Goal: Find specific page/section: Find specific page/section

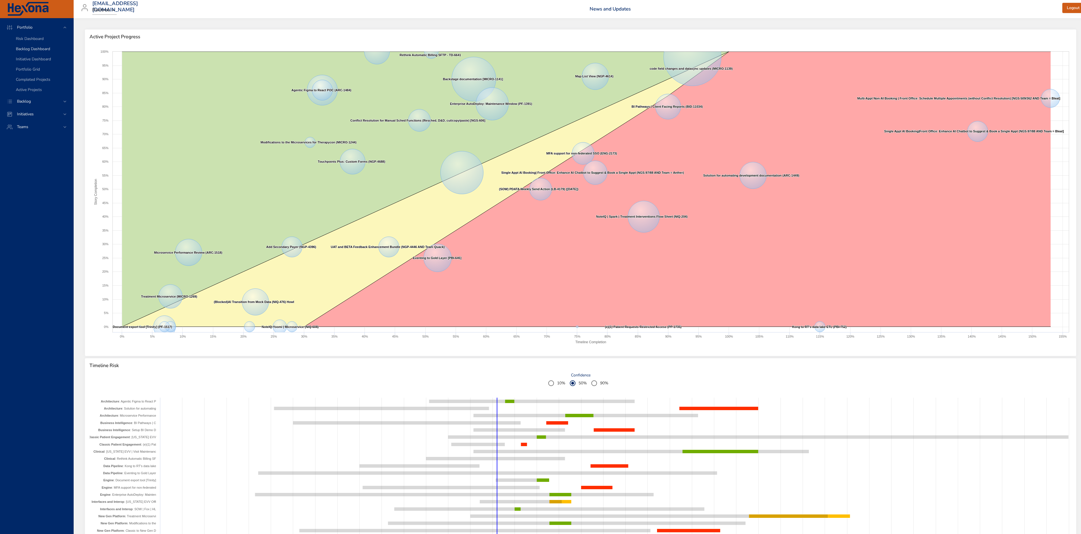
click at [39, 46] on span "Backlog Dashboard" at bounding box center [33, 48] width 34 height 5
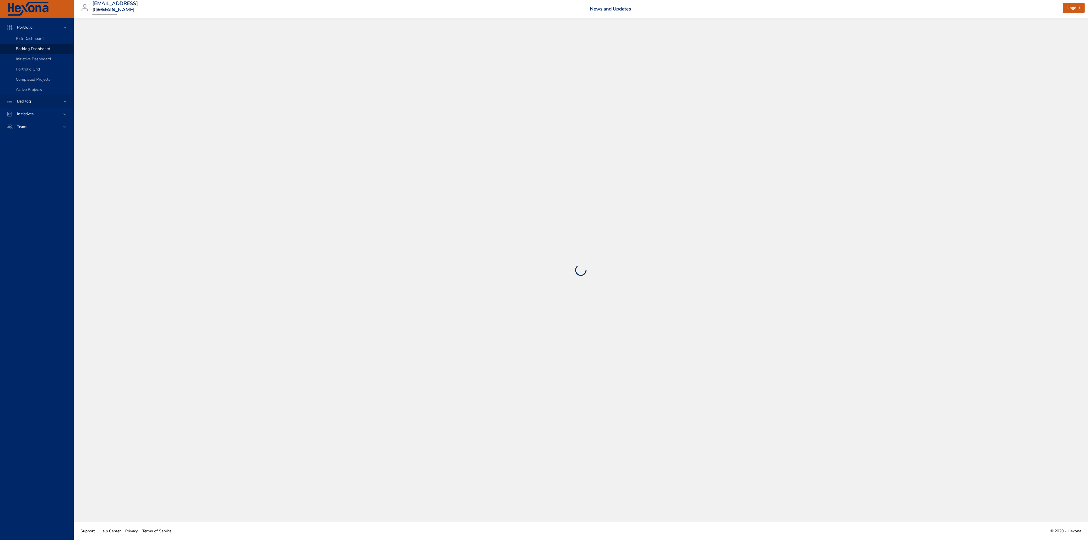
click at [40, 101] on div "Backlog" at bounding box center [37, 101] width 50 height 6
click at [35, 53] on span "Backlog Details" at bounding box center [29, 51] width 27 height 5
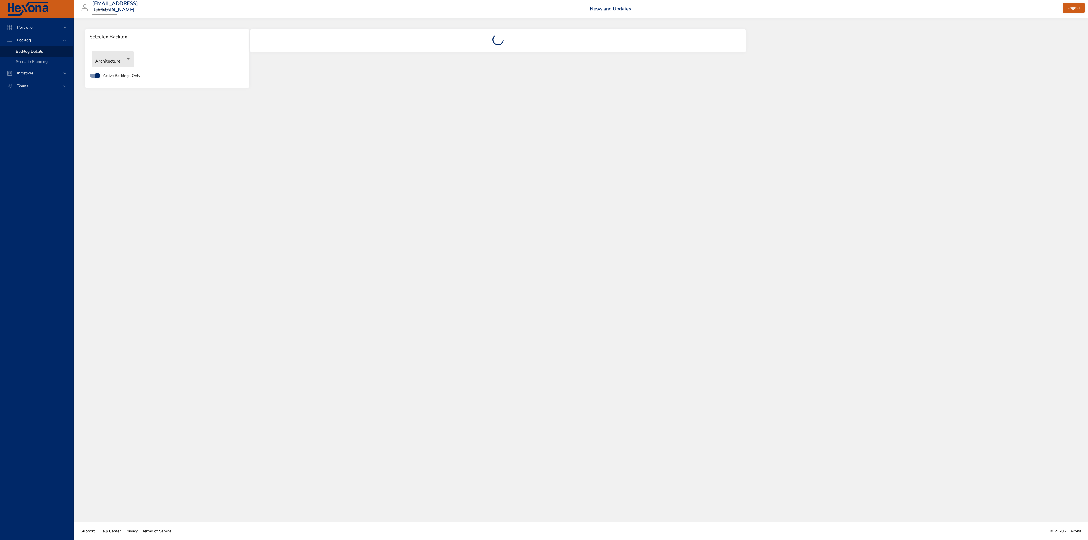
click at [126, 56] on body "Portfolio Backlog Backlog Details Scenario Planning Initiatives Teams [EMAIL_AD…" at bounding box center [544, 270] width 1088 height 540
click at [113, 67] on li "Business Intelligence" at bounding box center [121, 68] width 58 height 9
click at [143, 33] on div "Selected Backlog" at bounding box center [167, 36] width 164 height 15
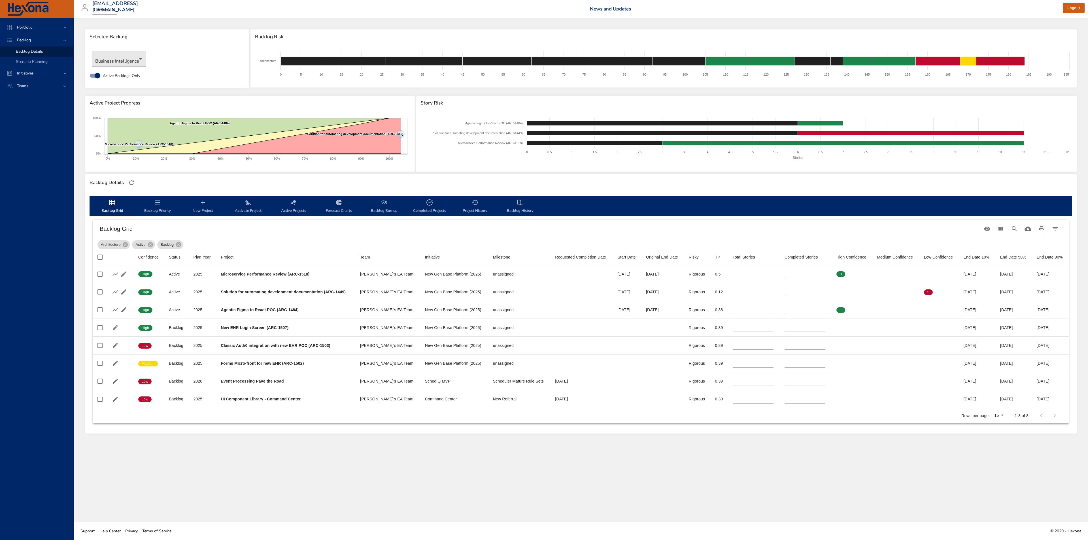
click at [109, 73] on span "Active Backlogs Only" at bounding box center [121, 76] width 37 height 6
click at [118, 76] on span "Active Backlogs Only" at bounding box center [121, 76] width 37 height 6
click at [125, 65] on body "Portfolio Backlog Backlog Details Scenario Planning Initiatives Teams [EMAIL_AD…" at bounding box center [544, 270] width 1088 height 540
click at [123, 57] on li "Business Intelligence" at bounding box center [121, 58] width 58 height 9
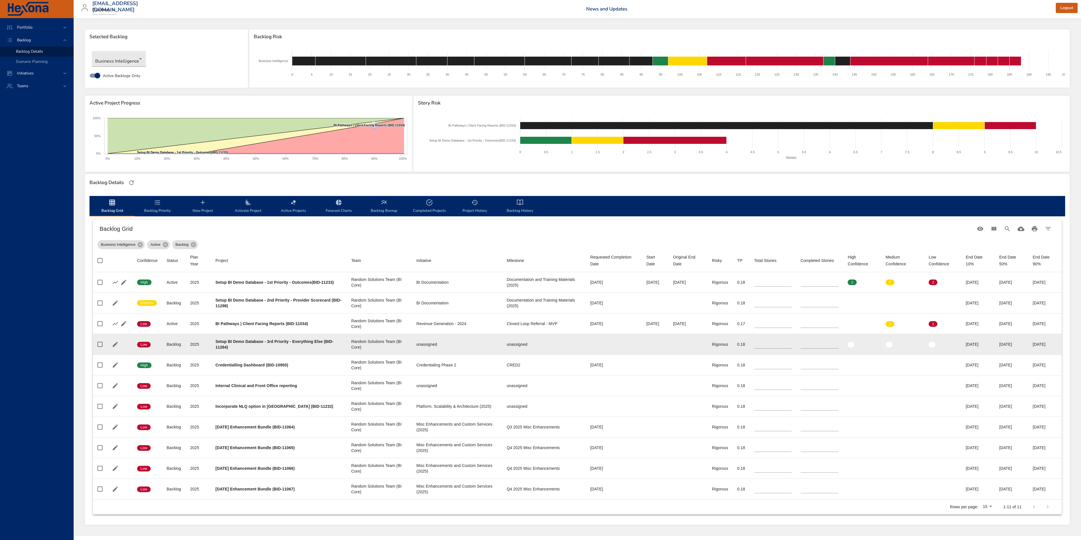
drag, startPoint x: 743, startPoint y: 341, endPoint x: 737, endPoint y: 341, distance: 5.9
click at [750, 341] on td "Total Stories **" at bounding box center [773, 344] width 46 height 21
type input "**"
click at [123, 343] on icon "button" at bounding box center [123, 344] width 7 height 7
drag, startPoint x: 326, startPoint y: 341, endPoint x: 225, endPoint y: 345, distance: 100.9
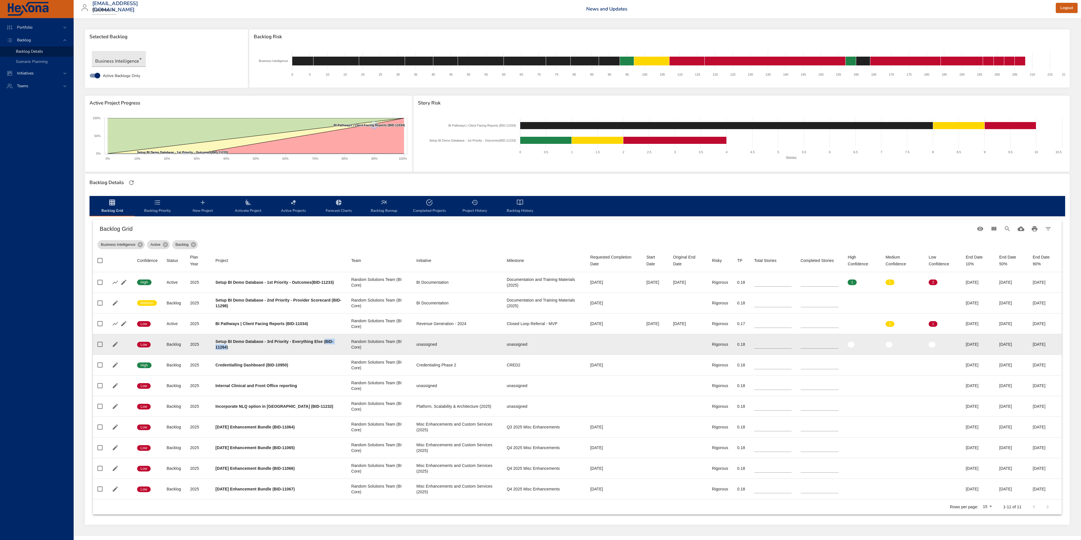
click at [225, 345] on b "Setup BI Demo Database - 3rd Priority - Everything Else (BID-11264)" at bounding box center [275, 344] width 118 height 10
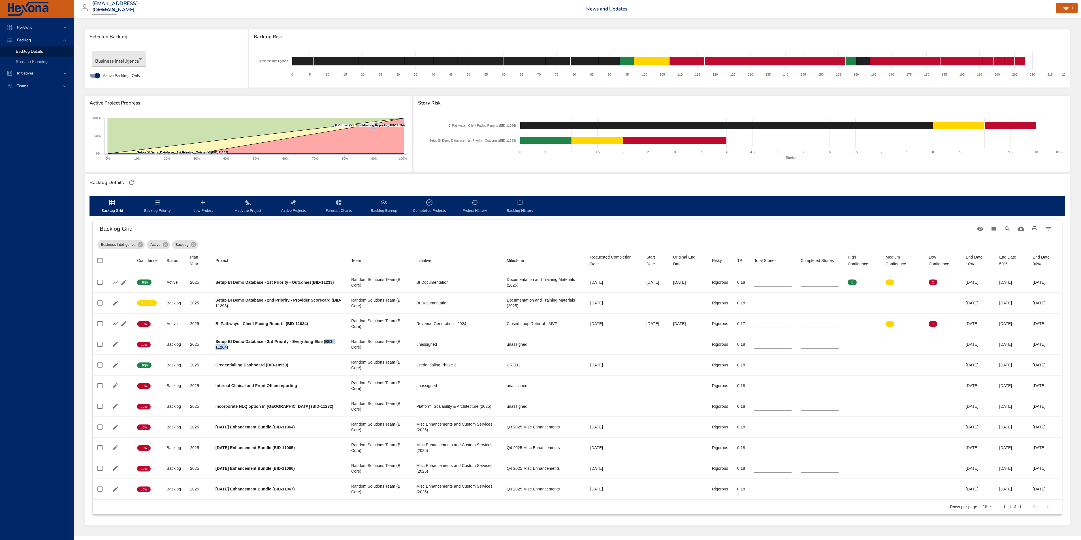
copy b "BID-11264"
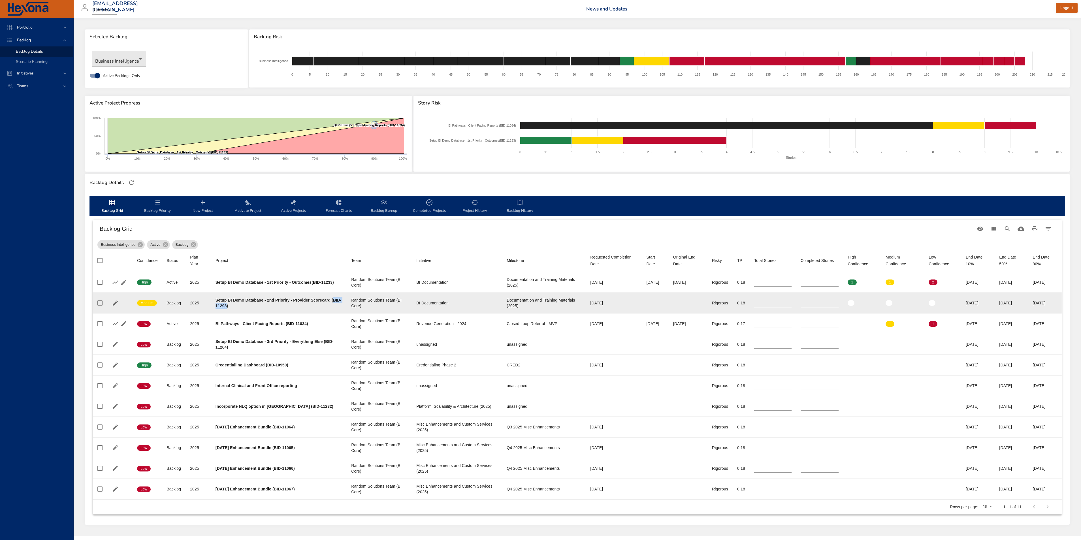
drag, startPoint x: 217, startPoint y: 306, endPoint x: 236, endPoint y: 305, distance: 19.0
click at [236, 305] on b "Setup BI Demo Database - 2nd Priority - Provider Scorecard (BID-11298)" at bounding box center [279, 303] width 126 height 10
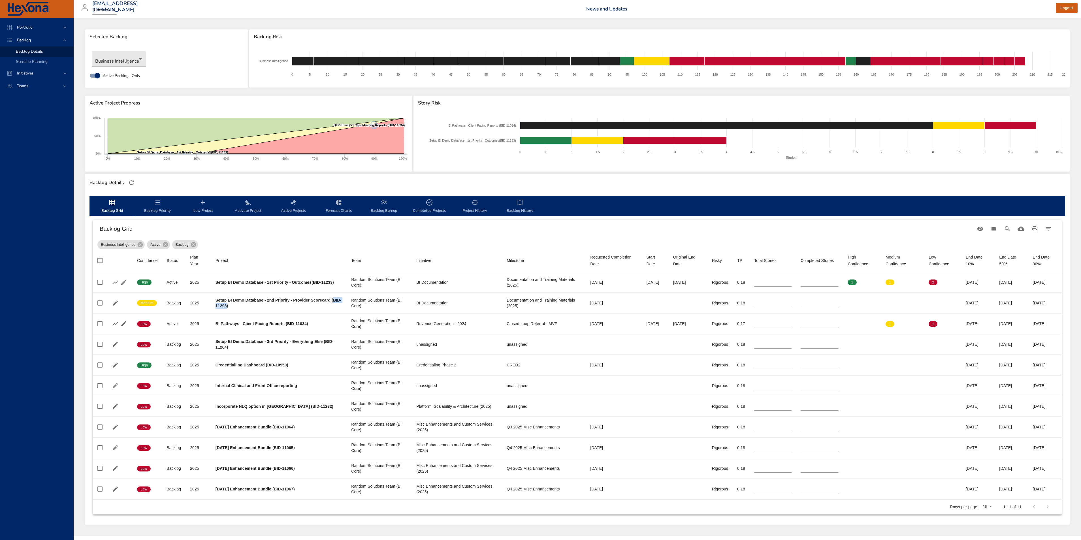
copy b "BID-11298"
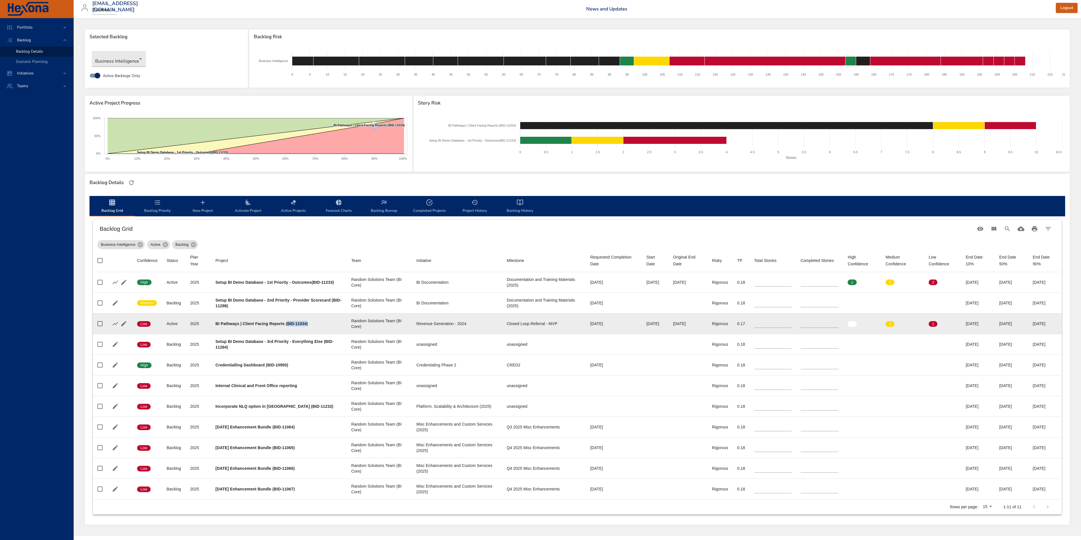
drag, startPoint x: 286, startPoint y: 325, endPoint x: 307, endPoint y: 325, distance: 20.4
click at [307, 325] on b "BI Pathways | Client Facing Reports (BID-11034)" at bounding box center [262, 324] width 93 height 5
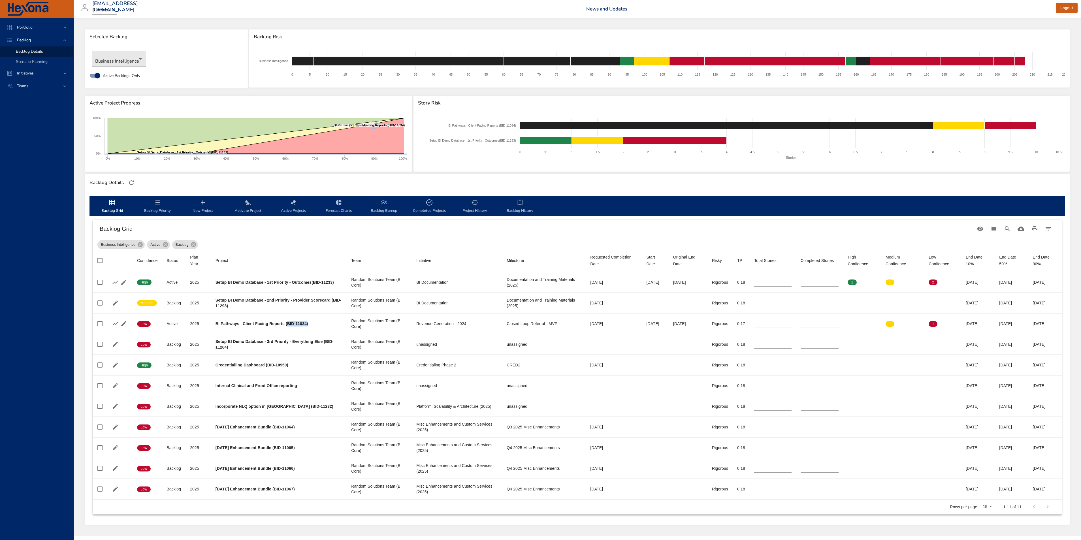
copy b "BID-11034"
click at [44, 255] on div "Portfolio Backlog Backlog Details Scenario Planning Initiatives Teams" at bounding box center [37, 279] width 74 height 522
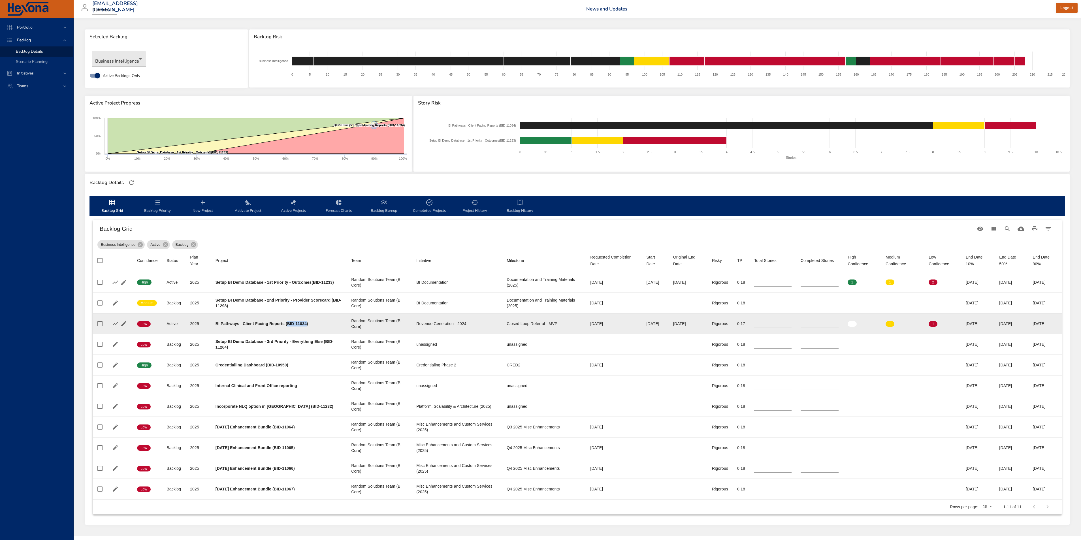
drag, startPoint x: 287, startPoint y: 323, endPoint x: 305, endPoint y: 323, distance: 18.4
click at [305, 323] on b "BI Pathways | Client Facing Reports (BID-11034)" at bounding box center [262, 324] width 93 height 5
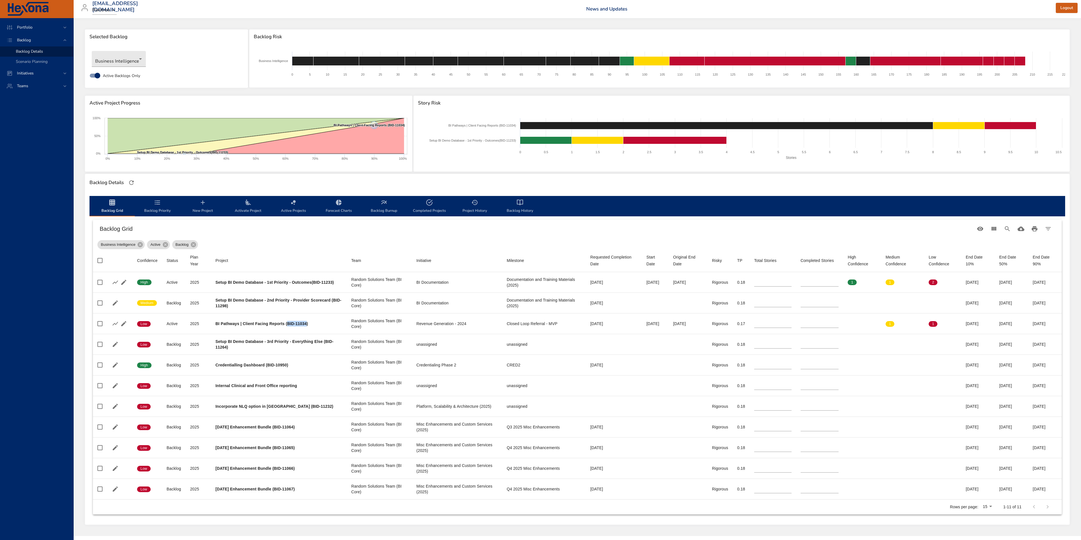
copy b "BID-11034"
